Goal: Task Accomplishment & Management: Manage account settings

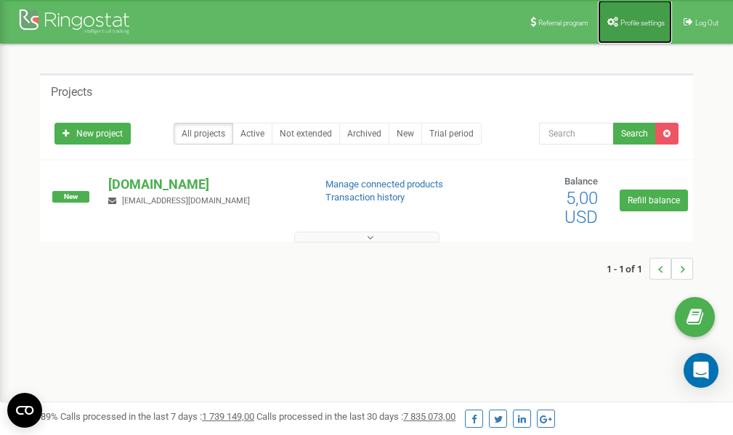
click at [628, 23] on span "Profile settings" at bounding box center [642, 23] width 44 height 8
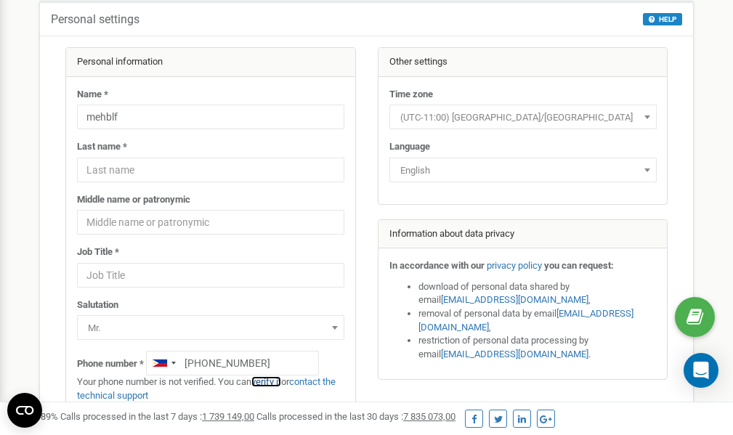
click at [273, 381] on link "verify it" at bounding box center [266, 381] width 30 height 11
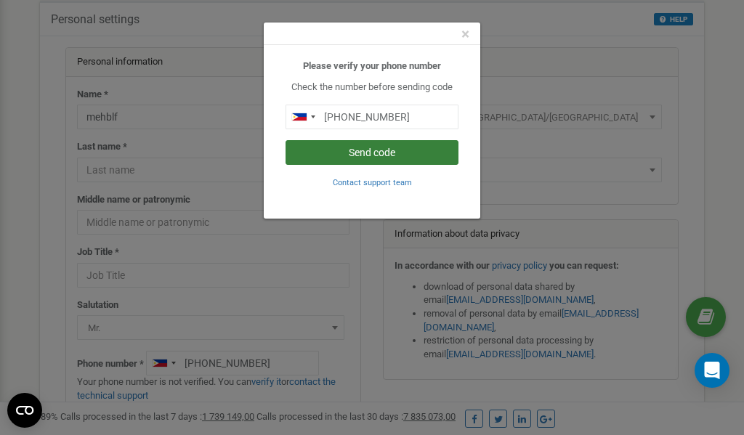
click at [344, 152] on button "Send code" at bounding box center [372, 152] width 173 height 25
